Goal: Task Accomplishment & Management: Manage account settings

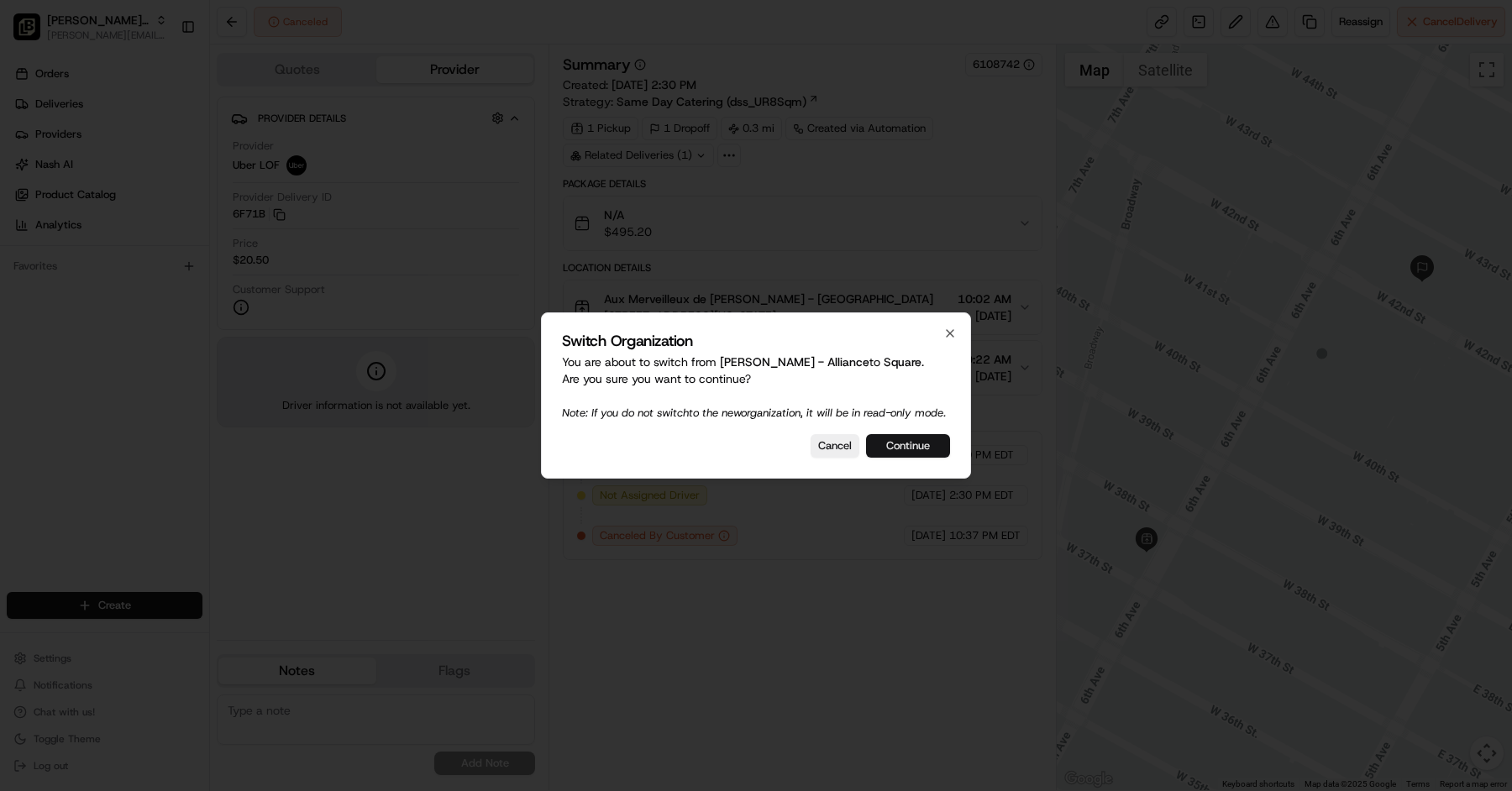
click at [914, 456] on button "Continue" at bounding box center [908, 446] width 84 height 24
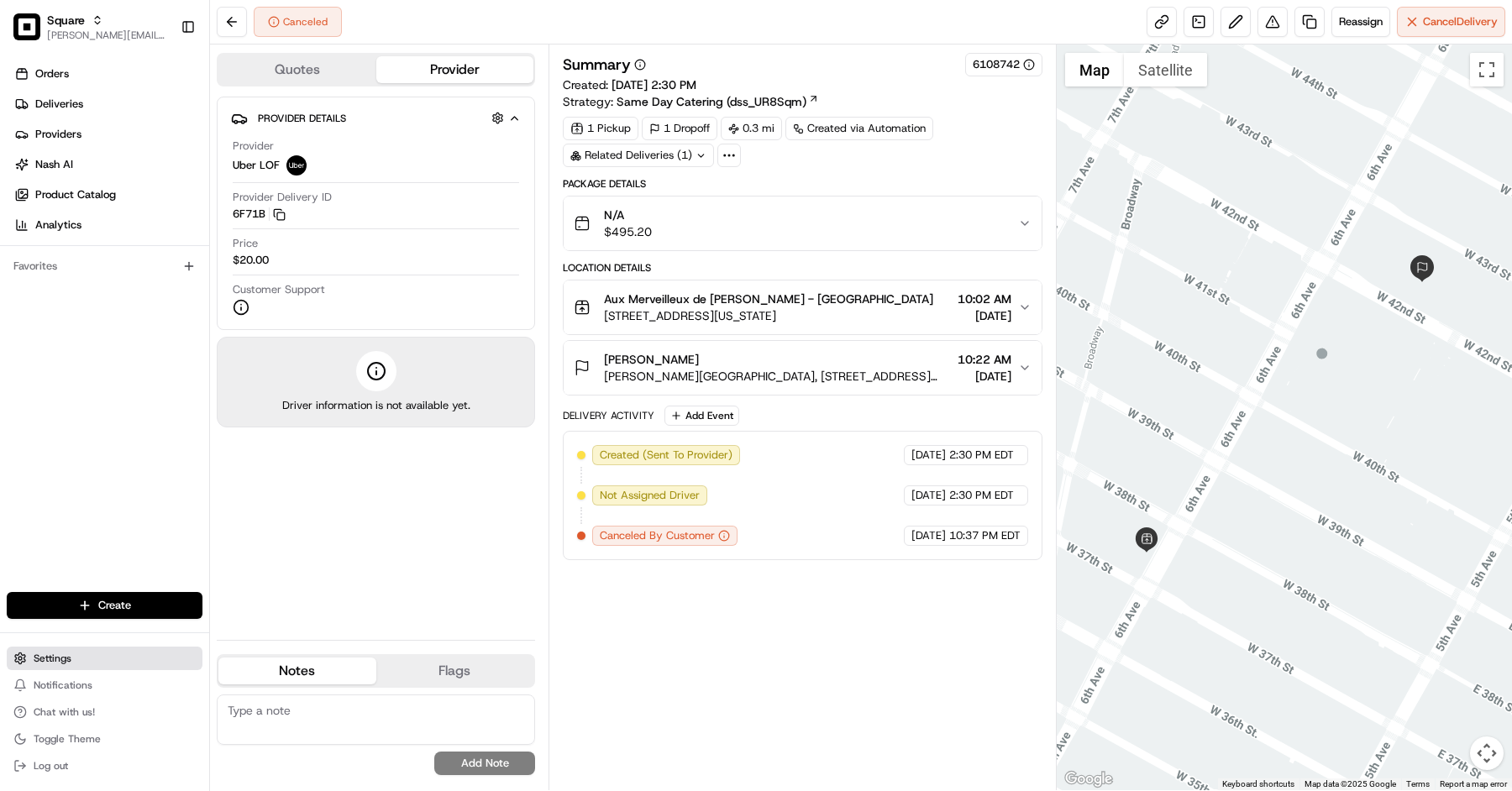
click at [67, 662] on span "Settings" at bounding box center [52, 658] width 37 height 14
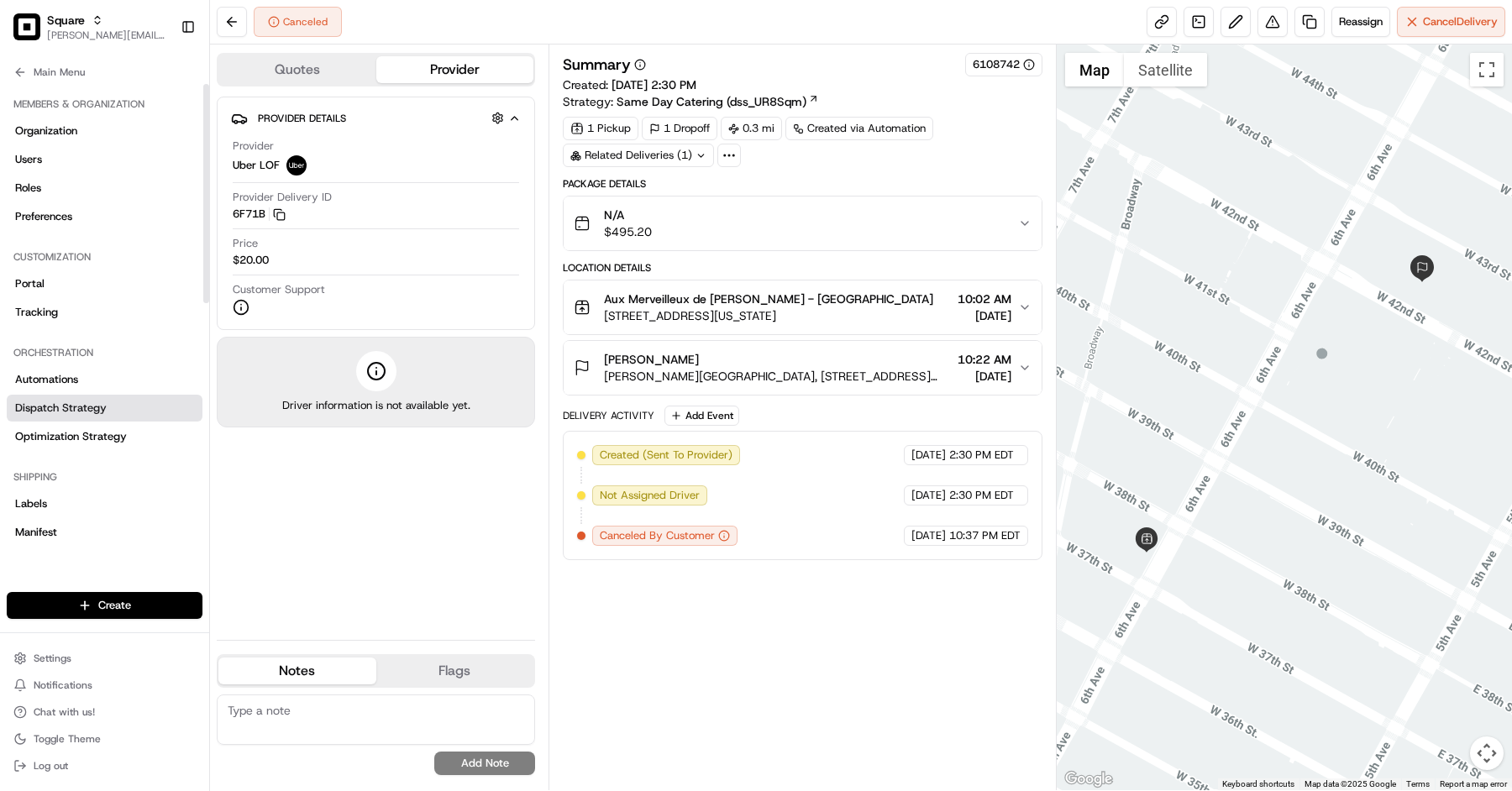
click at [91, 401] on span "Dispatch Strategy" at bounding box center [60, 407] width 92 height 15
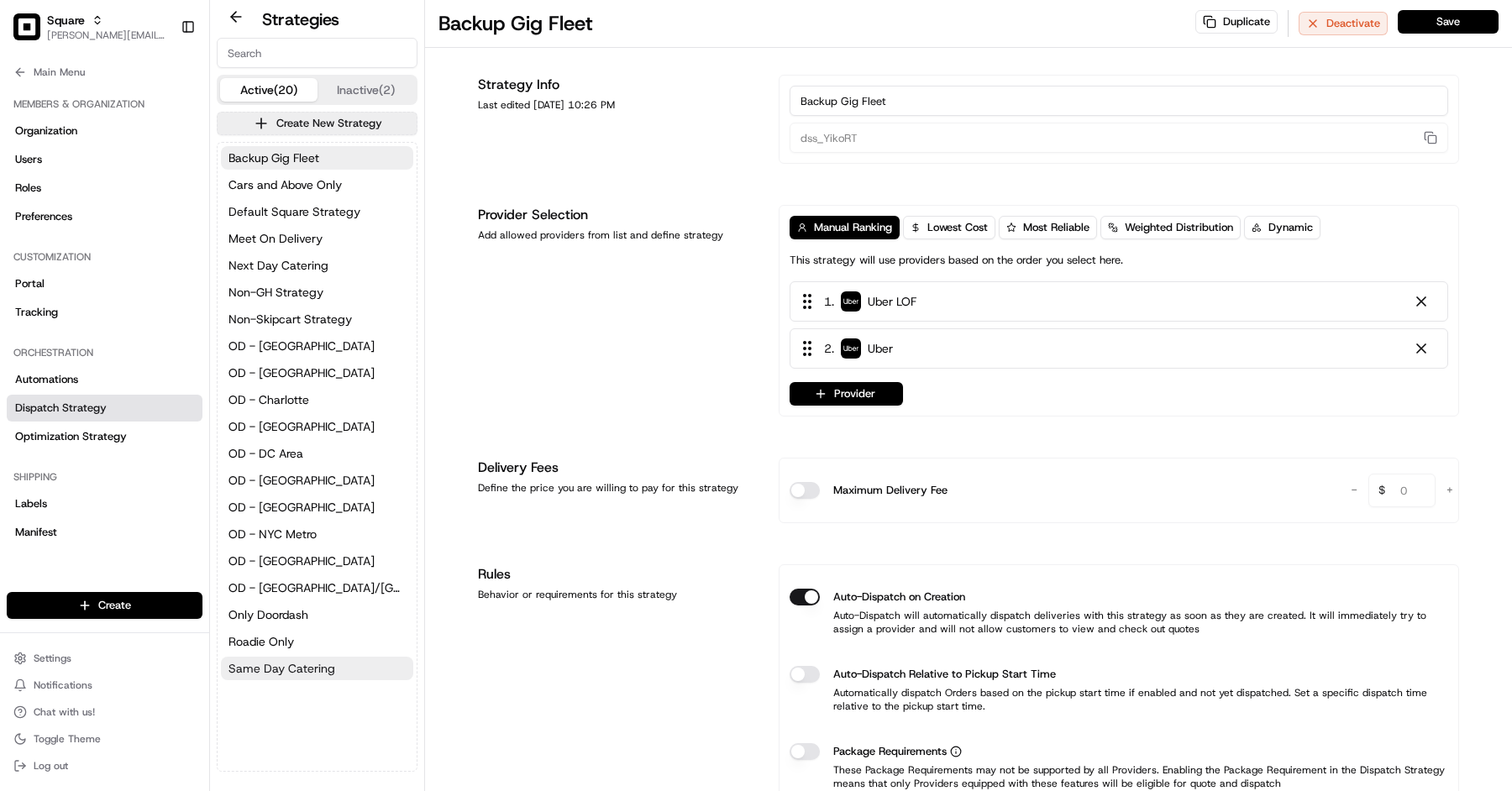
click at [277, 666] on span "Same Day Catering" at bounding box center [282, 668] width 106 height 17
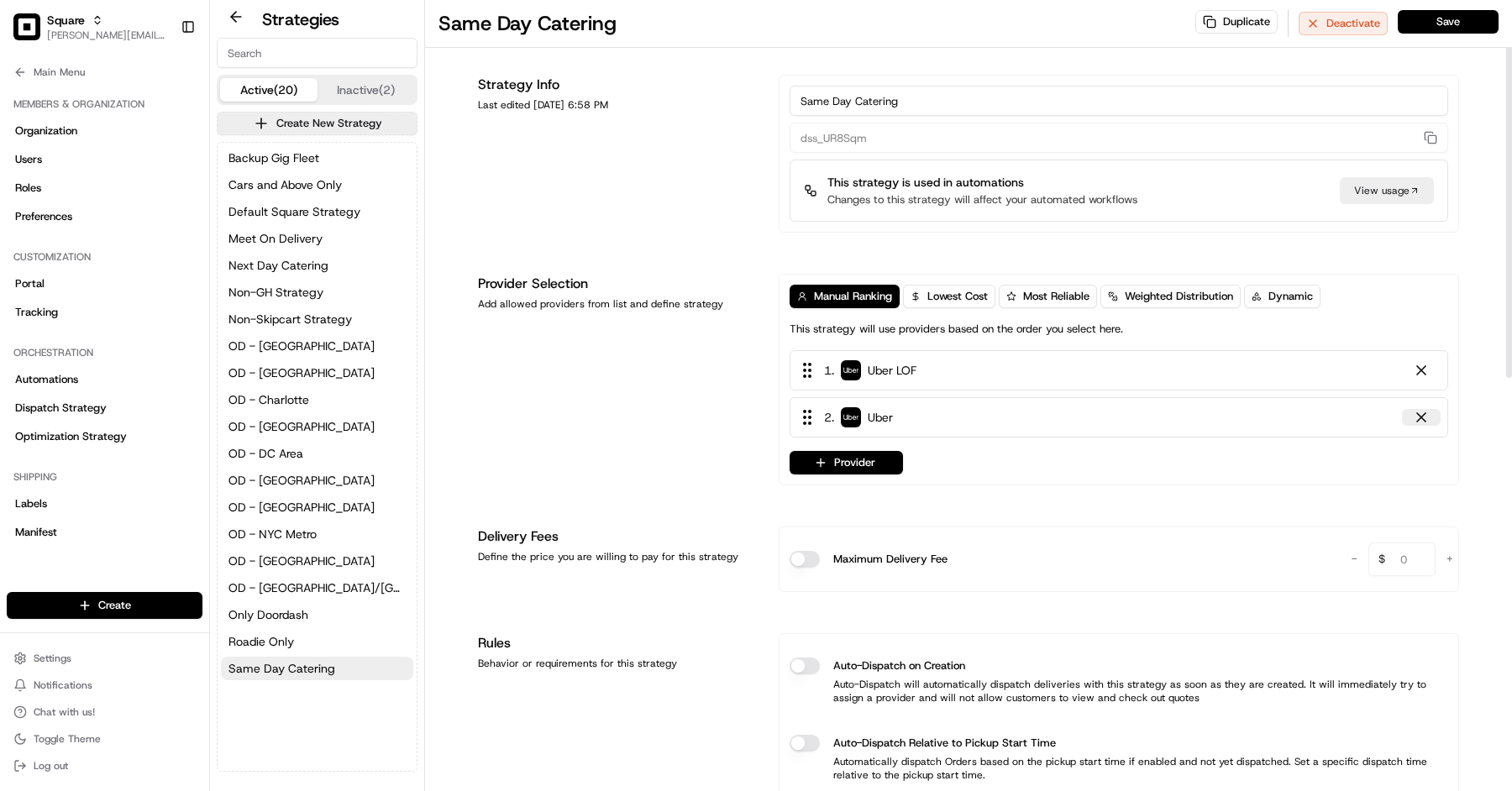
click at [1426, 420] on div at bounding box center [1421, 417] width 17 height 17
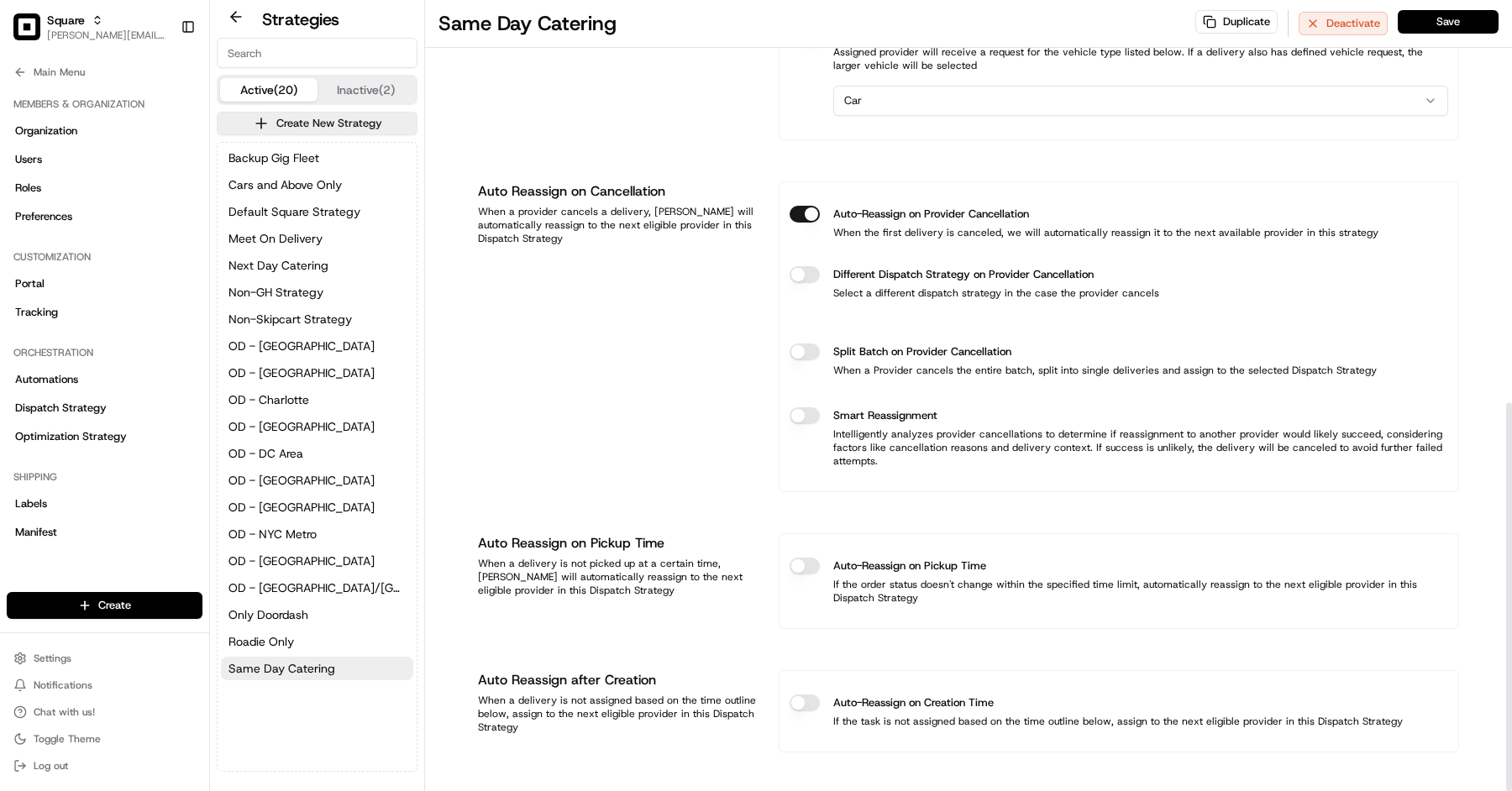
scroll to position [820, 0]
click at [1455, 24] on button "Save" at bounding box center [1448, 22] width 100 height 24
